Goal: Participate in discussion: Engage in conversation with other users on a specific topic

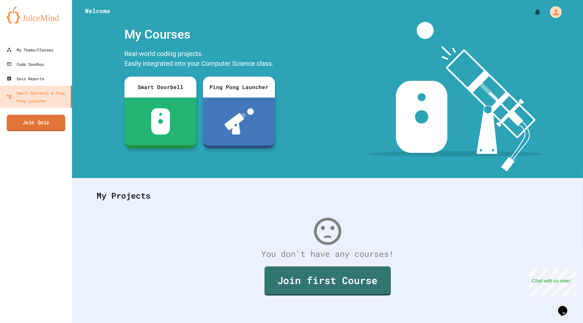
click at [20, 120] on link "Join Quiz" at bounding box center [36, 123] width 59 height 16
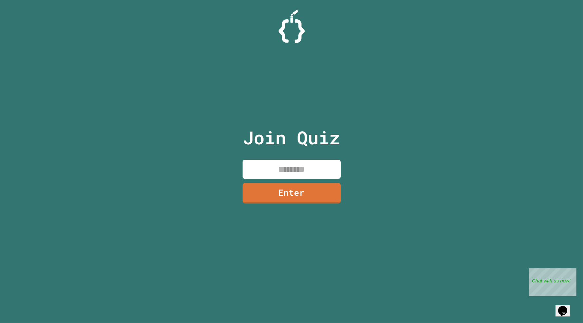
click at [273, 172] on input at bounding box center [292, 169] width 98 height 19
type input "********"
click at [257, 197] on link "Enter" at bounding box center [291, 192] width 99 height 21
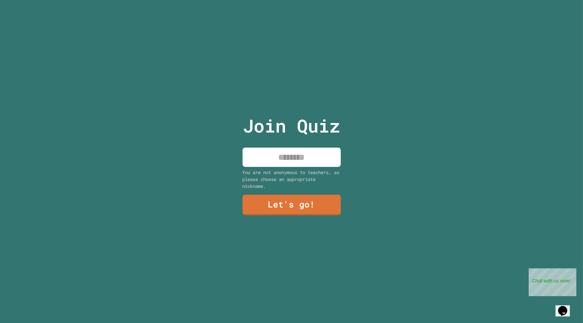
click at [270, 152] on input at bounding box center [292, 157] width 98 height 19
type input "****"
click at [303, 190] on div "Join Quiz **** You are not anonymous to teachers, so please choose an appropria…" at bounding box center [291, 161] width 110 height 323
click at [304, 194] on link "Let's go!" at bounding box center [291, 205] width 89 height 22
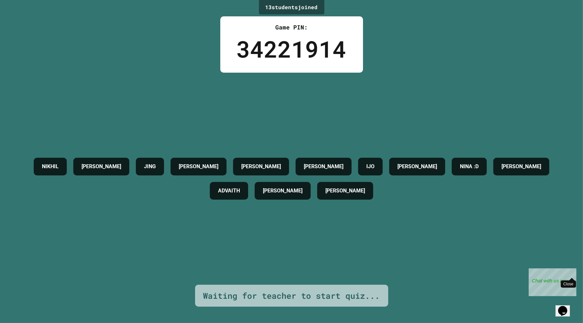
click at [575, 271] on div "Close" at bounding box center [571, 272] width 8 height 8
click at [491, 199] on div "NIKHIL [PERSON_NAME] [PERSON_NAME] IJO [PERSON_NAME] [PERSON_NAME] :D [PERSON_N…" at bounding box center [291, 179] width 550 height 48
click at [449, 187] on div "NIKHIL [PERSON_NAME] [PERSON_NAME] IJO [PERSON_NAME] [PERSON_NAME] :D [PERSON_N…" at bounding box center [291, 179] width 550 height 48
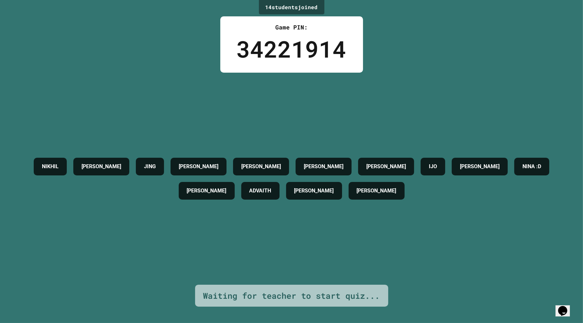
drag, startPoint x: 412, startPoint y: 72, endPoint x: 411, endPoint y: 85, distance: 12.8
click at [411, 85] on div "14 student s joined Game PIN: 34221914 [PERSON_NAME] [PERSON_NAME] [PERSON_NAME…" at bounding box center [291, 161] width 583 height 323
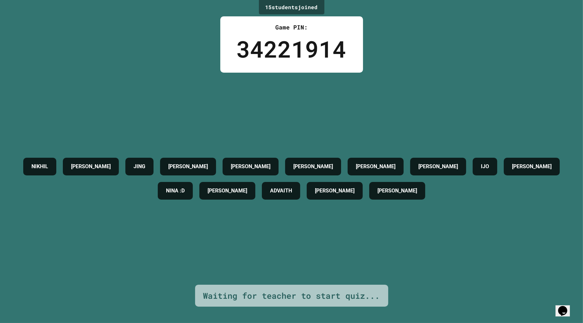
click at [272, 120] on div "NIKHIL [PERSON_NAME] [PERSON_NAME] LIAM [PERSON_NAME] IJO [PERSON_NAME] [PERSON…" at bounding box center [291, 179] width 550 height 212
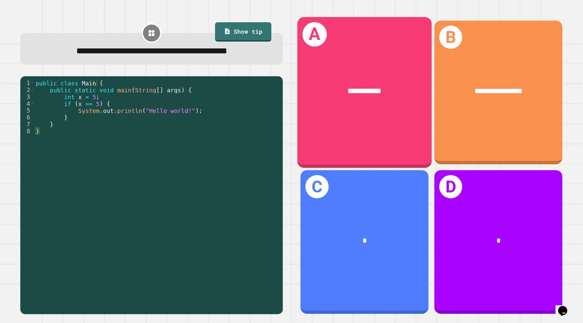
click at [390, 125] on div "**********" at bounding box center [365, 92] width 134 height 151
click at [413, 129] on div "**********" at bounding box center [365, 92] width 134 height 151
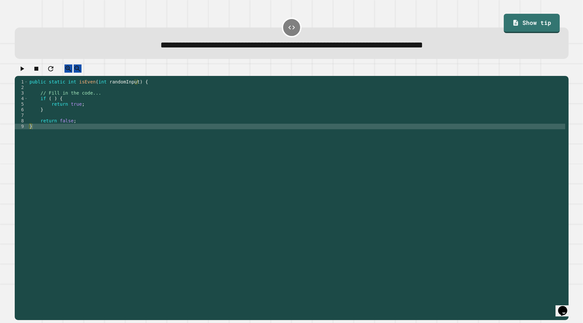
click at [75, 104] on div "public static int isEven ( int randomInput ) { // Fill in the code... if ( ) { …" at bounding box center [296, 193] width 537 height 228
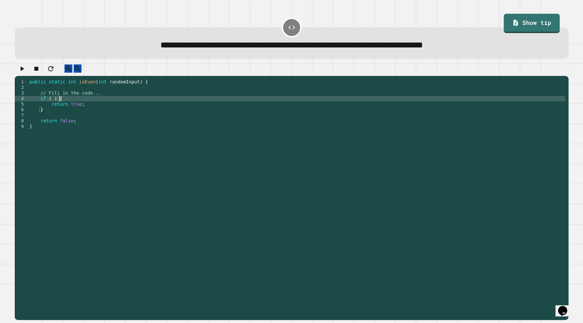
click at [54, 104] on div "public static int isEven ( int randomInput ) { // Fill in the code... if ( ) { …" at bounding box center [296, 193] width 537 height 228
click at [52, 104] on div "public static int isEven ( int randomInput ) { // Fill in the code... if ( ) { …" at bounding box center [296, 193] width 537 height 228
click at [119, 88] on div "public static int isEven ( int randomInput ) { // Fill in the code... if ( ) { …" at bounding box center [296, 193] width 537 height 228
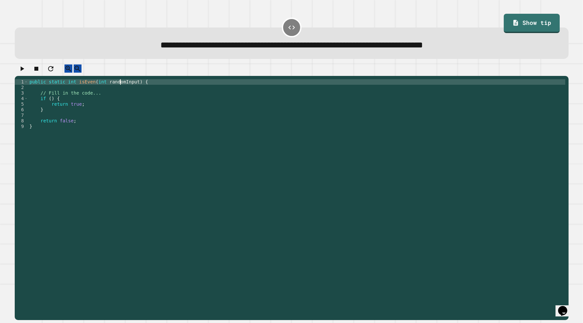
click at [119, 88] on div "public static int isEven ( int randomInput ) { // Fill in the code... if ( ) { …" at bounding box center [296, 193] width 537 height 228
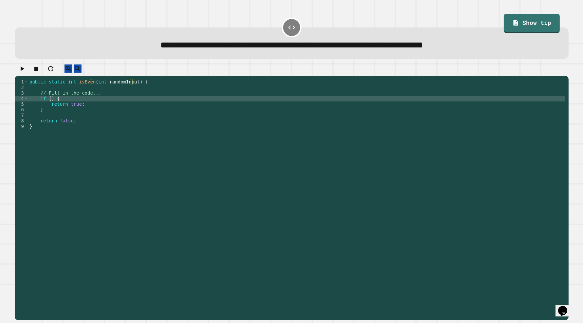
click at [49, 105] on div "public static int isEven ( int randomInput ) { // Fill in the code... if ( ) { …" at bounding box center [296, 193] width 537 height 228
paste textarea "**********"
click at [21, 71] on icon "button" at bounding box center [22, 69] width 8 height 8
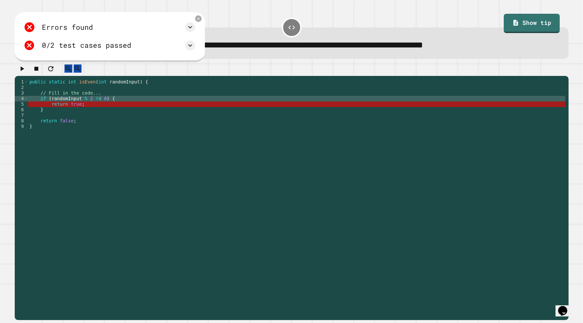
click at [92, 103] on div "public static int isEven ( int randomInput ) { // Fill in the code... if ( rand…" at bounding box center [296, 193] width 537 height 228
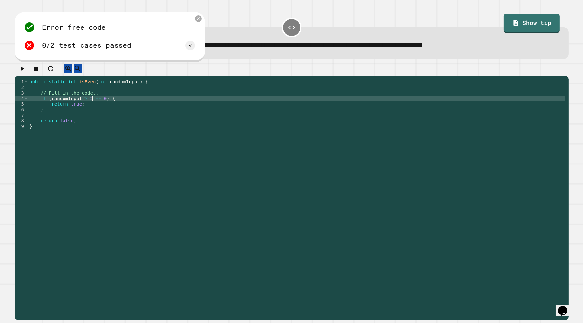
scroll to position [0, 4]
click at [19, 71] on button "button" at bounding box center [22, 69] width 8 height 8
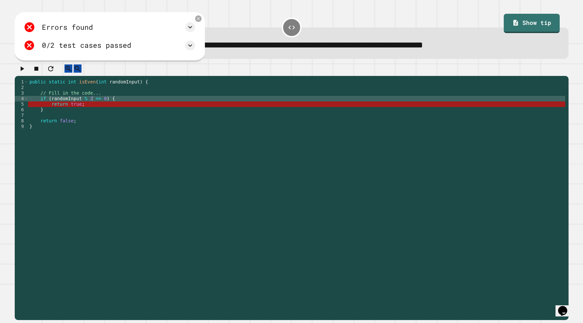
click at [87, 104] on div "public static int isEven ( int randomInput ) { // Fill in the code... if ( rand…" at bounding box center [296, 193] width 537 height 228
click at [200, 45] on div "Errors found /Main.java:5: error: incompatible types: boolean cannot be convert…" at bounding box center [110, 37] width 191 height 50
click at [194, 44] on icon at bounding box center [190, 46] width 8 height 8
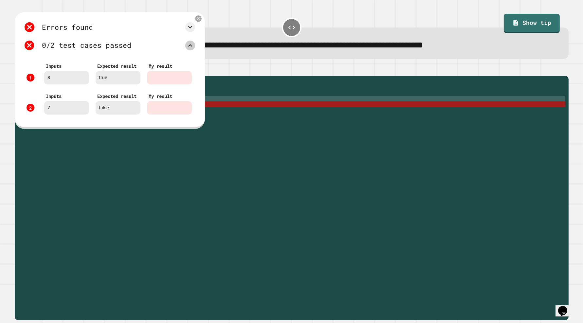
click at [194, 44] on icon at bounding box center [190, 46] width 8 height 8
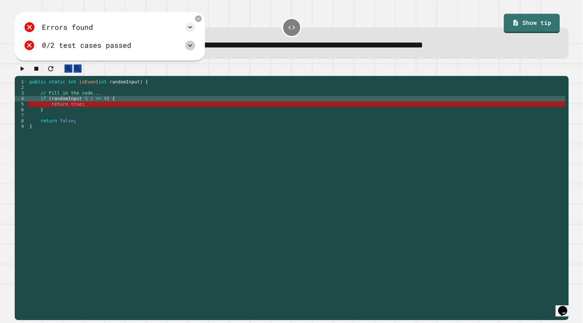
click at [23, 73] on icon "button" at bounding box center [22, 69] width 8 height 8
click at [92, 104] on div "public static int isEven ( int randomInput ) { // Fill in the code... if ( rand…" at bounding box center [296, 193] width 537 height 228
click at [513, 21] on link "Show tip" at bounding box center [532, 23] width 56 height 19
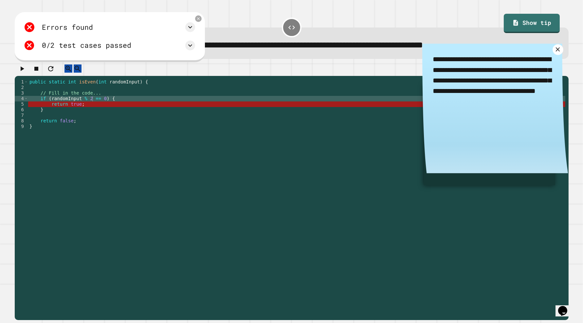
click at [555, 52] on icon at bounding box center [558, 49] width 7 height 7
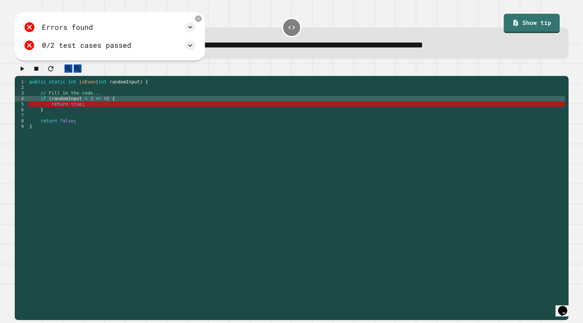
click at [26, 71] on button "button" at bounding box center [22, 69] width 8 height 8
click at [87, 106] on div "public static int isEven ( int randomInput ) { // Fill in the code... if ( rand…" at bounding box center [296, 193] width 537 height 228
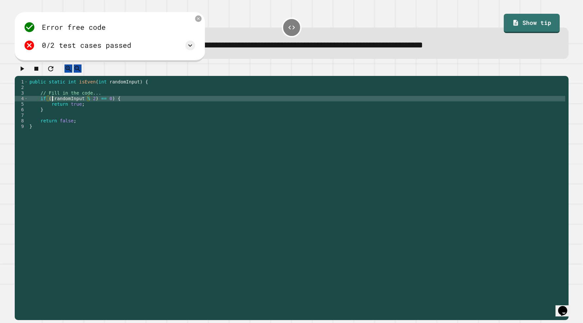
scroll to position [0, 2]
type textarea "**********"
click at [22, 69] on icon "button" at bounding box center [22, 69] width 8 height 8
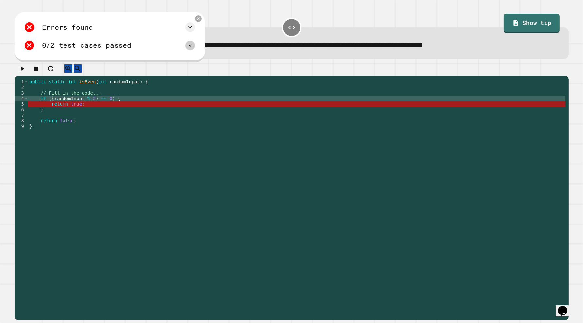
click at [194, 43] on icon at bounding box center [190, 46] width 8 height 8
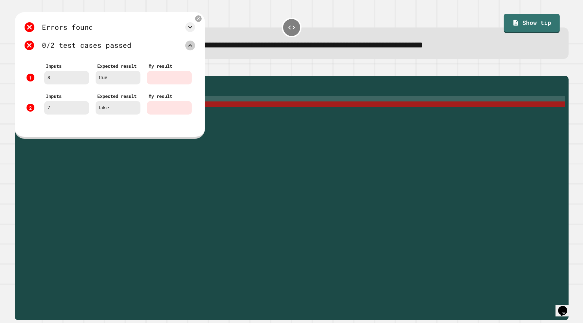
click at [194, 43] on icon at bounding box center [190, 46] width 8 height 8
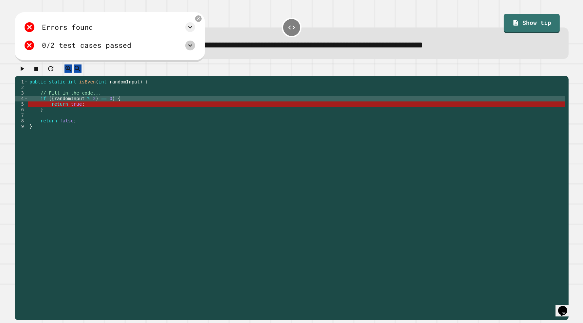
click at [194, 43] on icon at bounding box center [190, 46] width 8 height 8
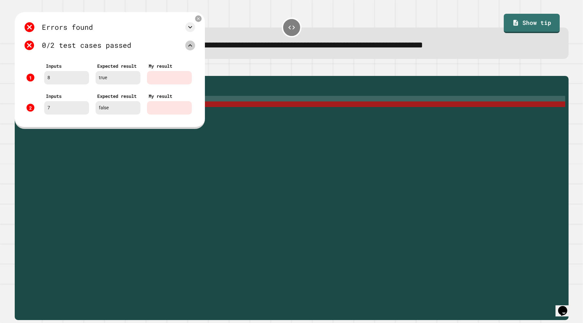
click at [191, 47] on icon at bounding box center [190, 46] width 8 height 8
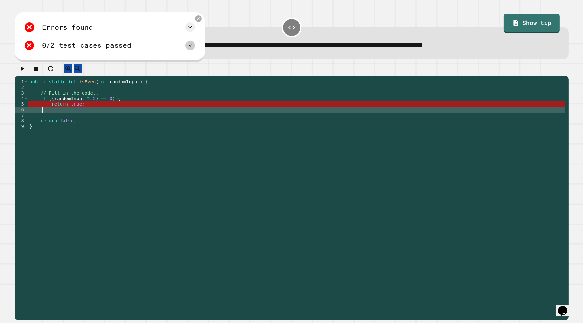
scroll to position [0, 0]
click at [51, 117] on div "public static int isEven ( int randomInput ) { // Fill in the code... if (( ran…" at bounding box center [296, 193] width 537 height 228
click at [48, 124] on div "public static int isEven ( int randomInput ) { // Fill in the code... if (( ran…" at bounding box center [296, 193] width 537 height 228
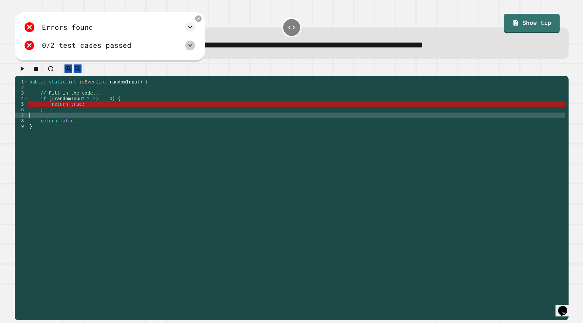
scroll to position [0, 0]
click at [52, 118] on div "public static int isEven ( int randomInput ) { // Fill in the code... if (( ran…" at bounding box center [296, 193] width 537 height 228
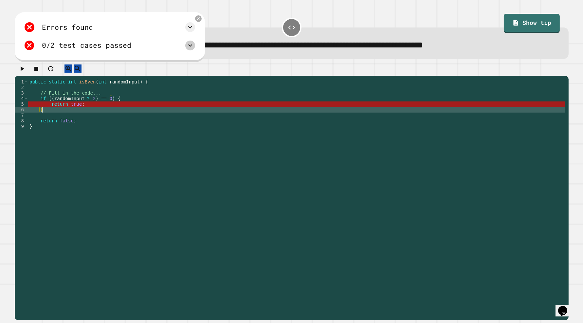
click at [129, 96] on div "public static int isEven ( int randomInput ) { // Fill in the code... if (( ran…" at bounding box center [296, 193] width 537 height 228
click at [124, 118] on div "public static int isEven ( int randomInput ) { // Fill in the code... if (( ran…" at bounding box center [296, 193] width 537 height 228
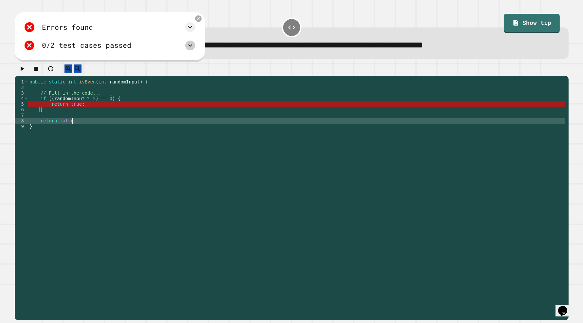
click at [120, 127] on div "public static int isEven ( int randomInput ) { // Fill in the code... if (( ran…" at bounding box center [296, 193] width 537 height 228
click at [21, 68] on button "button" at bounding box center [22, 69] width 8 height 8
click at [26, 70] on icon "button" at bounding box center [22, 69] width 8 height 8
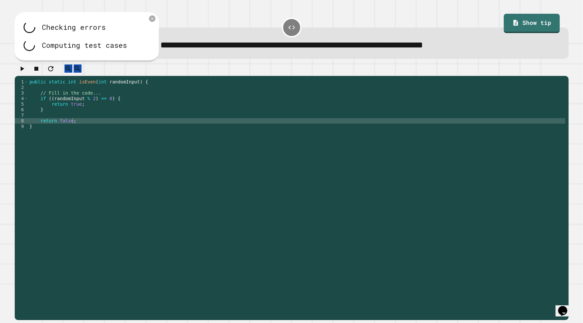
click at [52, 103] on div "public static int isEven ( int randomInput ) { // Fill in the code... if (( ran…" at bounding box center [296, 193] width 537 height 228
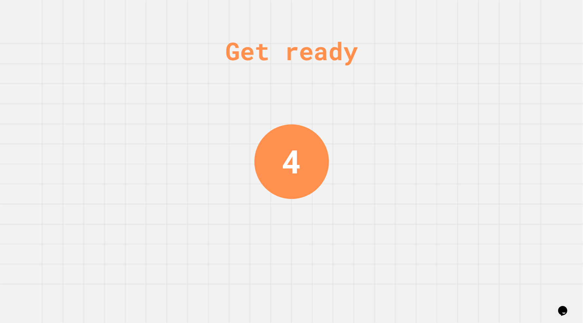
click at [258, 91] on div "Get ready 4" at bounding box center [291, 161] width 583 height 323
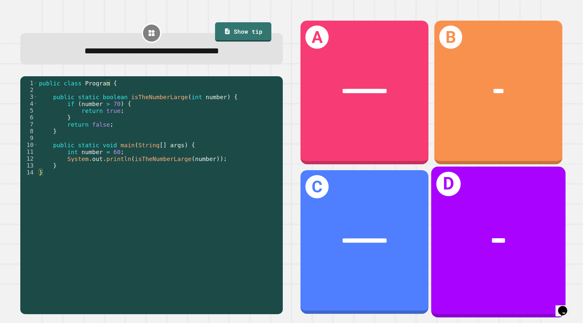
click at [480, 220] on div "*****" at bounding box center [498, 240] width 134 height 40
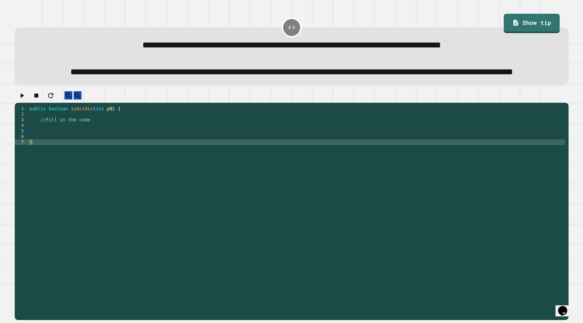
click at [120, 149] on div "public boolean isAcidic ( int pH ) { //Fill in the code }" at bounding box center [296, 198] width 537 height 184
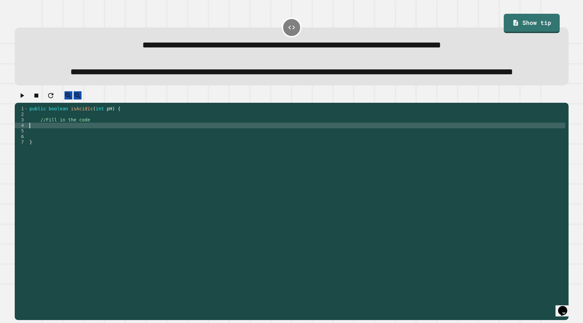
click at [124, 145] on div "public boolean isAcidic ( int pH ) { //Fill in the code }" at bounding box center [296, 198] width 537 height 184
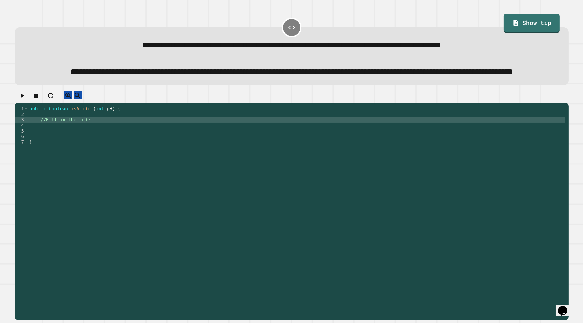
click at [122, 148] on div "public boolean isAcidic ( int pH ) { //Fill in the code }" at bounding box center [296, 198] width 537 height 184
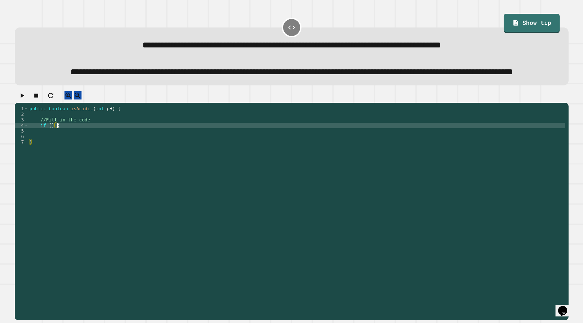
scroll to position [0, 2]
click at [102, 131] on div "public boolean isAcidic ( int pH ) { //Fill in the code if ( ) { } }" at bounding box center [296, 198] width 537 height 184
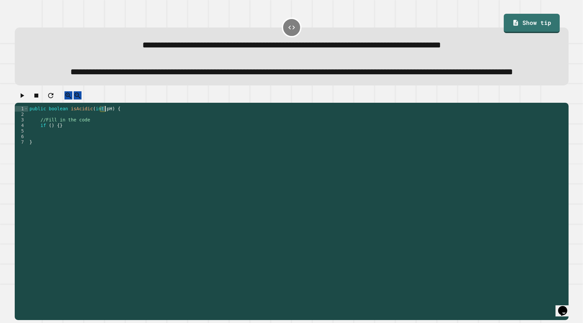
click at [102, 131] on div "public boolean isAcidic ( int pH ) { //Fill in the code if ( ) { } }" at bounding box center [296, 198] width 537 height 184
click at [49, 149] on div "public boolean isAcidic ( int pH ) { //Fill in the code if ( ) { } }" at bounding box center [296, 198] width 537 height 184
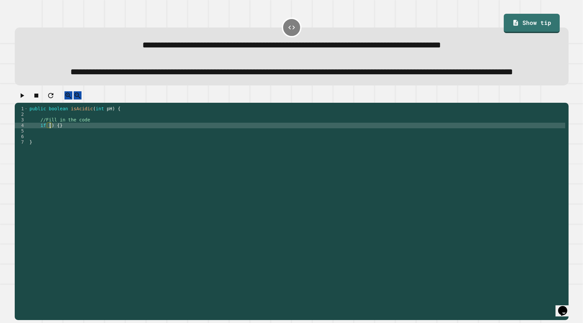
paste textarea "**"
click at [61, 148] on div "public boolean isAcidic ( int pH ) { //Fill in the code if ( pH > 7 ) { return …" at bounding box center [296, 198] width 537 height 184
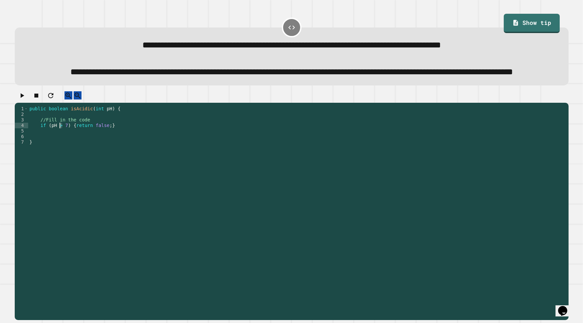
type textarea "**********"
click at [60, 148] on div "public boolean isAcidic ( int pH ) { //Fill in the code if ( pH > 7 ) { return …" at bounding box center [296, 192] width 537 height 173
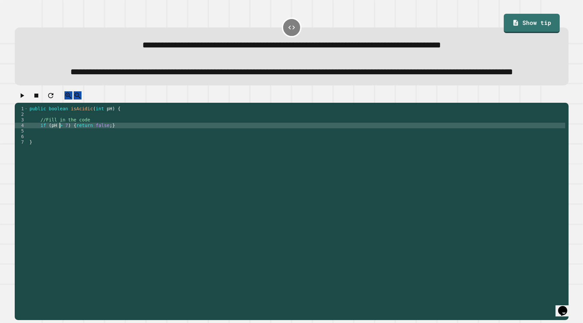
click at [112, 147] on div "public boolean isAcidic ( int pH ) { //Fill in the code if ( pH > 7 ) { return …" at bounding box center [296, 198] width 537 height 184
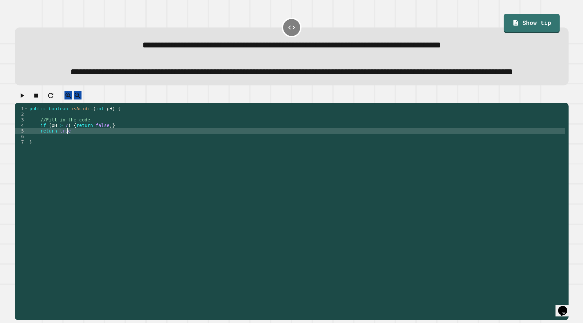
scroll to position [0, 2]
click at [24, 98] on icon "button" at bounding box center [23, 95] width 4 height 5
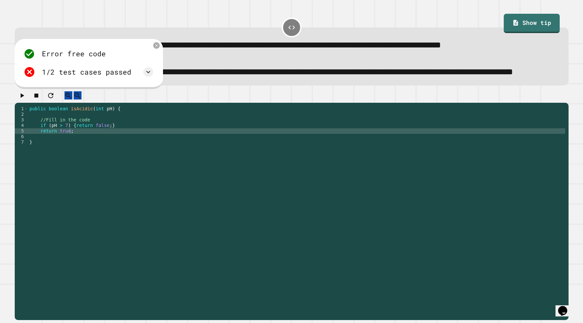
click at [146, 78] on div "1/2 test cases passed" at bounding box center [89, 72] width 130 height 12
click at [157, 81] on div "Error free code trueaaljcwvinrhwaclrnqw34rqwhx3xernqwr3ha3xrnhtrue 1/2 test cas…" at bounding box center [88, 63] width 136 height 36
click at [151, 76] on icon at bounding box center [148, 72] width 8 height 8
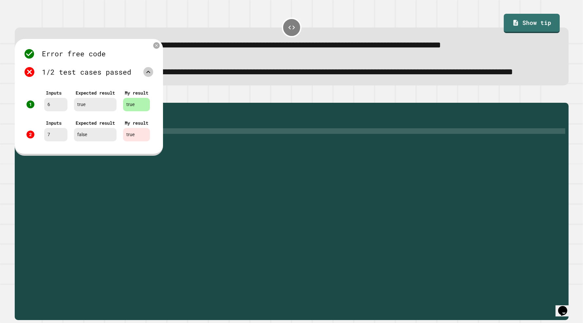
click at [152, 76] on icon at bounding box center [148, 72] width 8 height 8
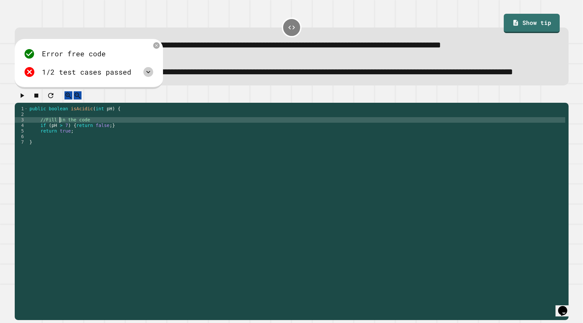
click at [59, 146] on div "public boolean isAcidic ( int pH ) { //Fill in the code if ( pH > 7 ) { return …" at bounding box center [296, 198] width 537 height 184
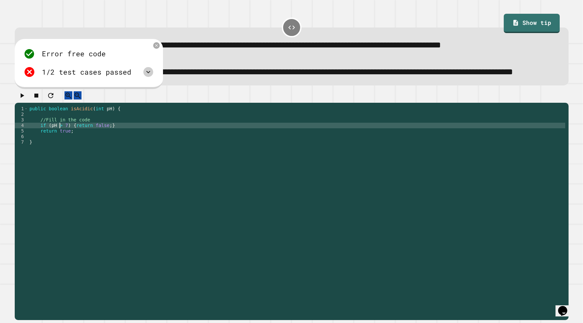
click at [61, 147] on div "public boolean isAcidic ( int pH ) { //Fill in the code if ( pH > 7 ) { return …" at bounding box center [296, 198] width 537 height 184
type textarea "**********"
click at [19, 100] on button "button" at bounding box center [22, 95] width 8 height 8
